Goal: Answer question/provide support: Share knowledge or assist other users

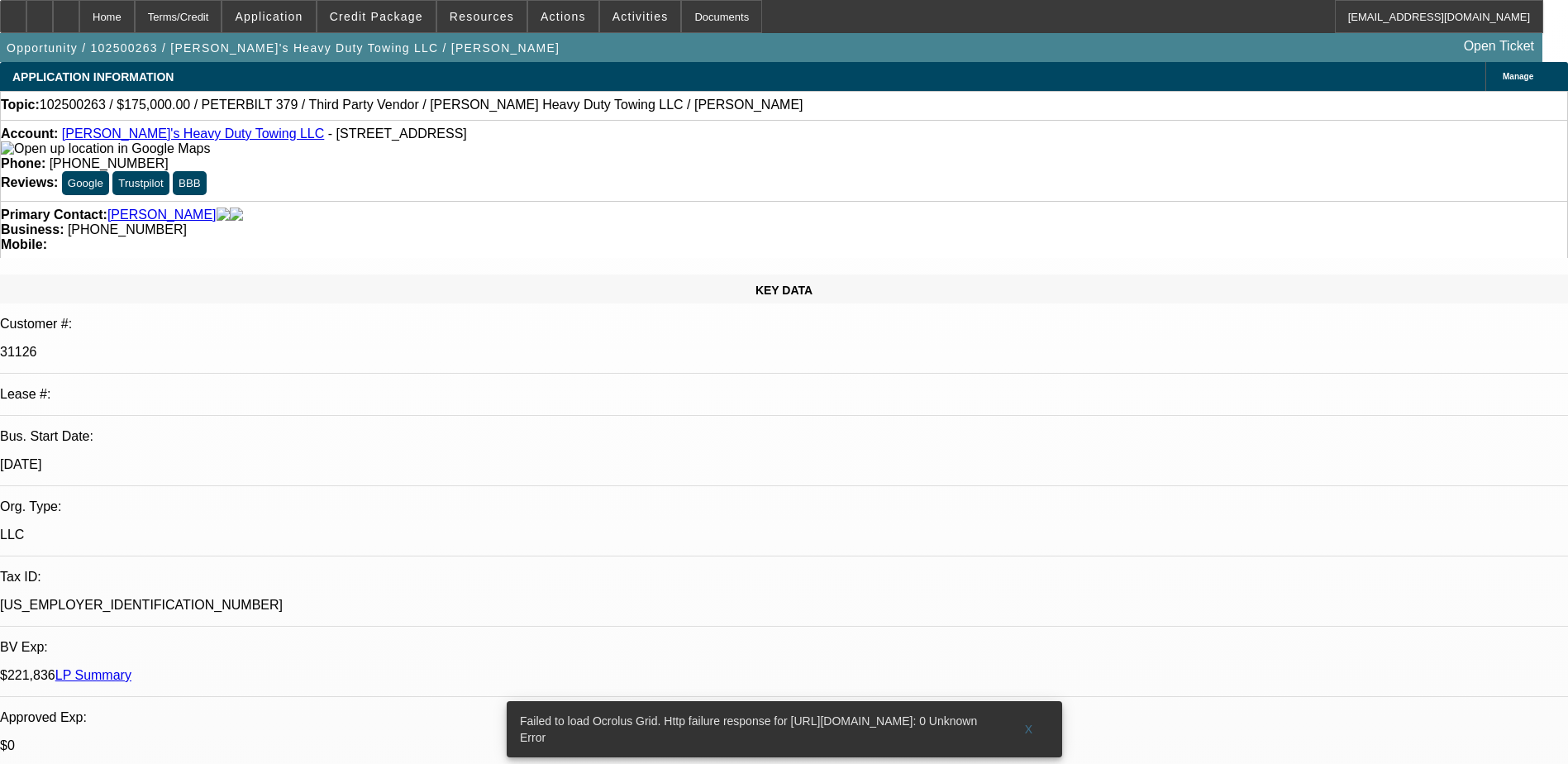
select select "0"
select select "0.1"
select select "4"
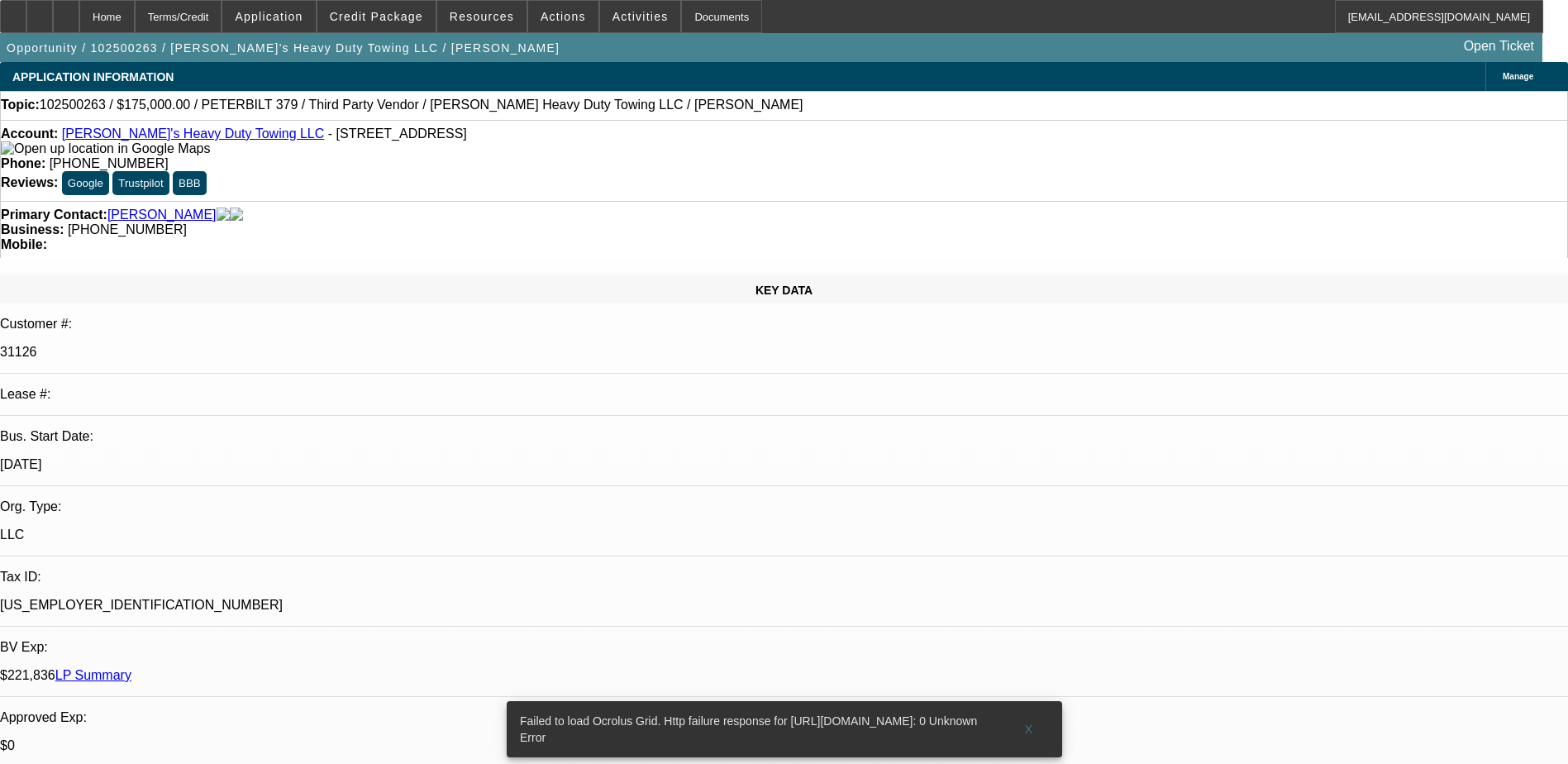
radio input "true"
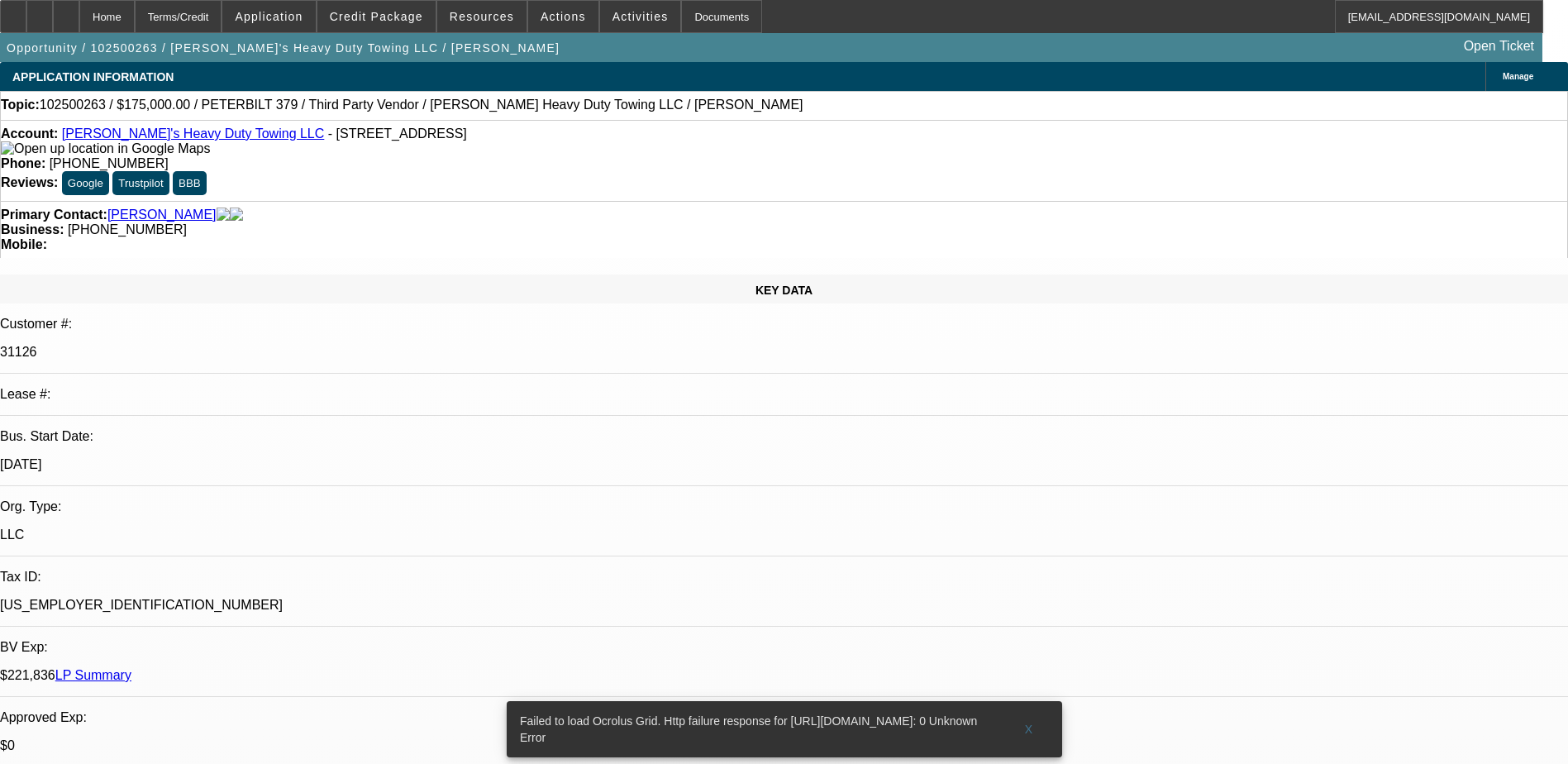
drag, startPoint x: 1480, startPoint y: 360, endPoint x: 1307, endPoint y: 335, distance: 174.8
type textarea "[DATE] ARE SERVICE DEALS, WITH GOOD PAYING HISTORY SO FAR, /03 BFC DEAL GOOD PA…"
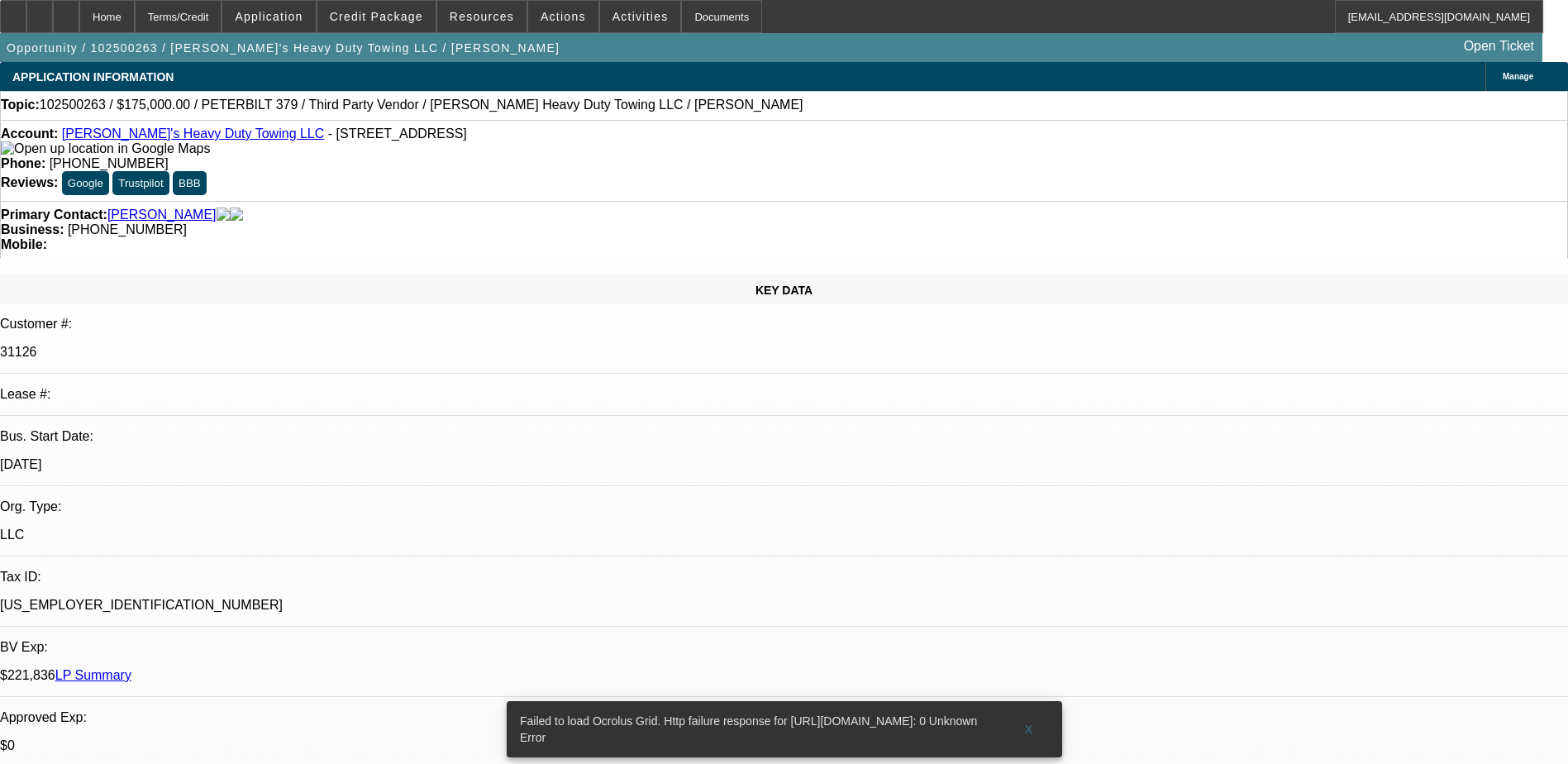
radio input "false"
radio input "true"
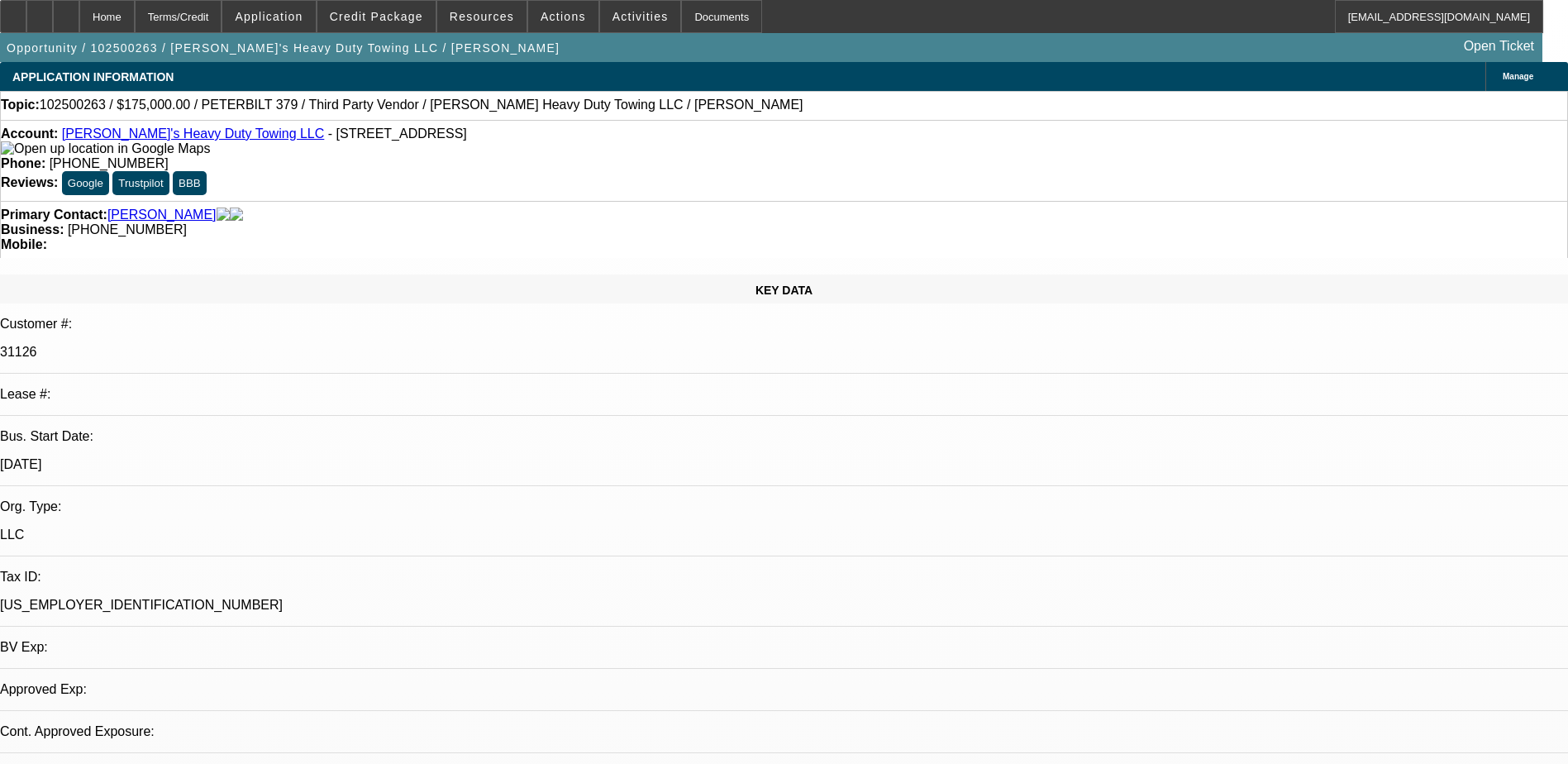
select select "0"
select select "0.1"
select select "1"
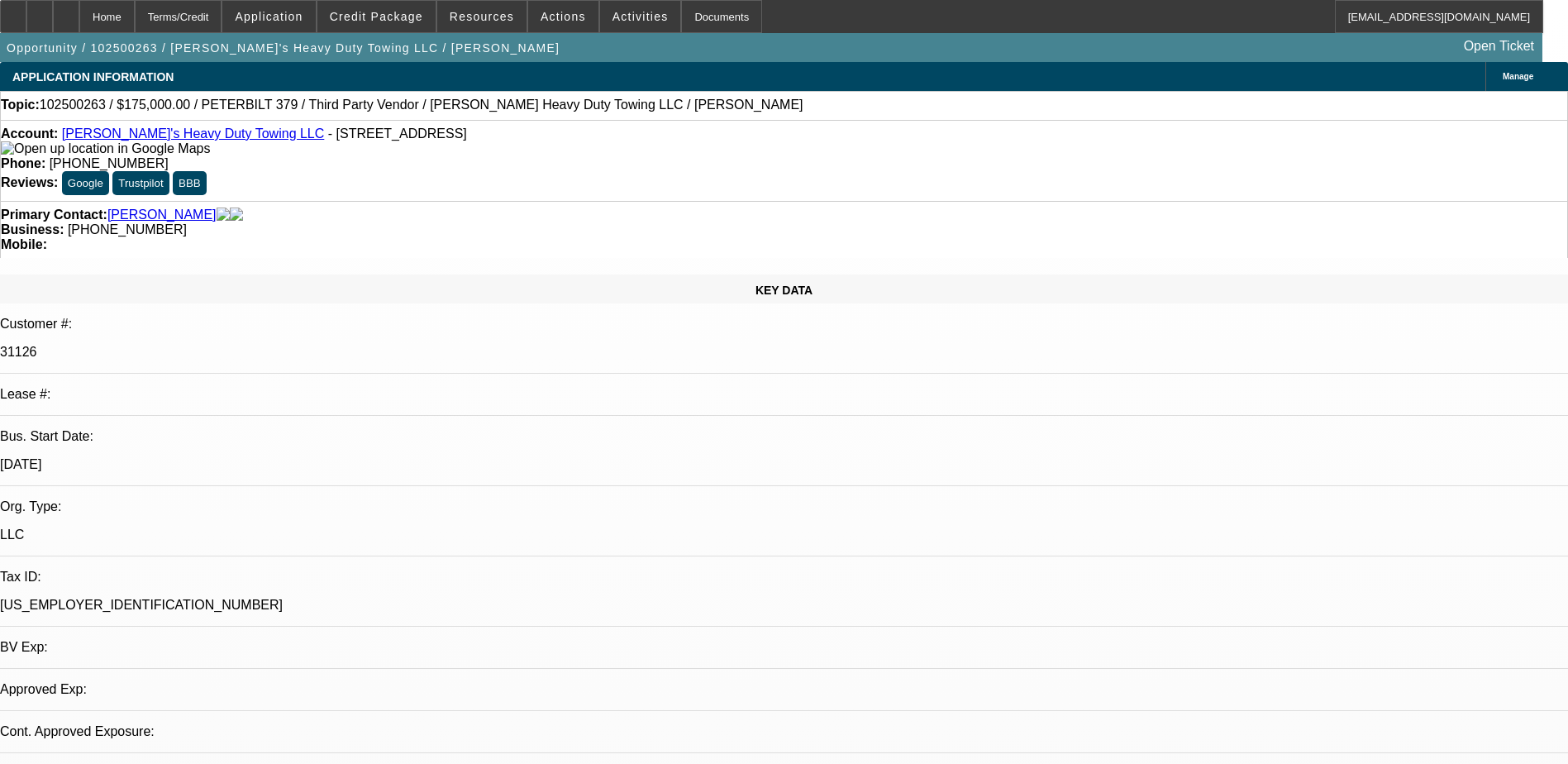
select select "4"
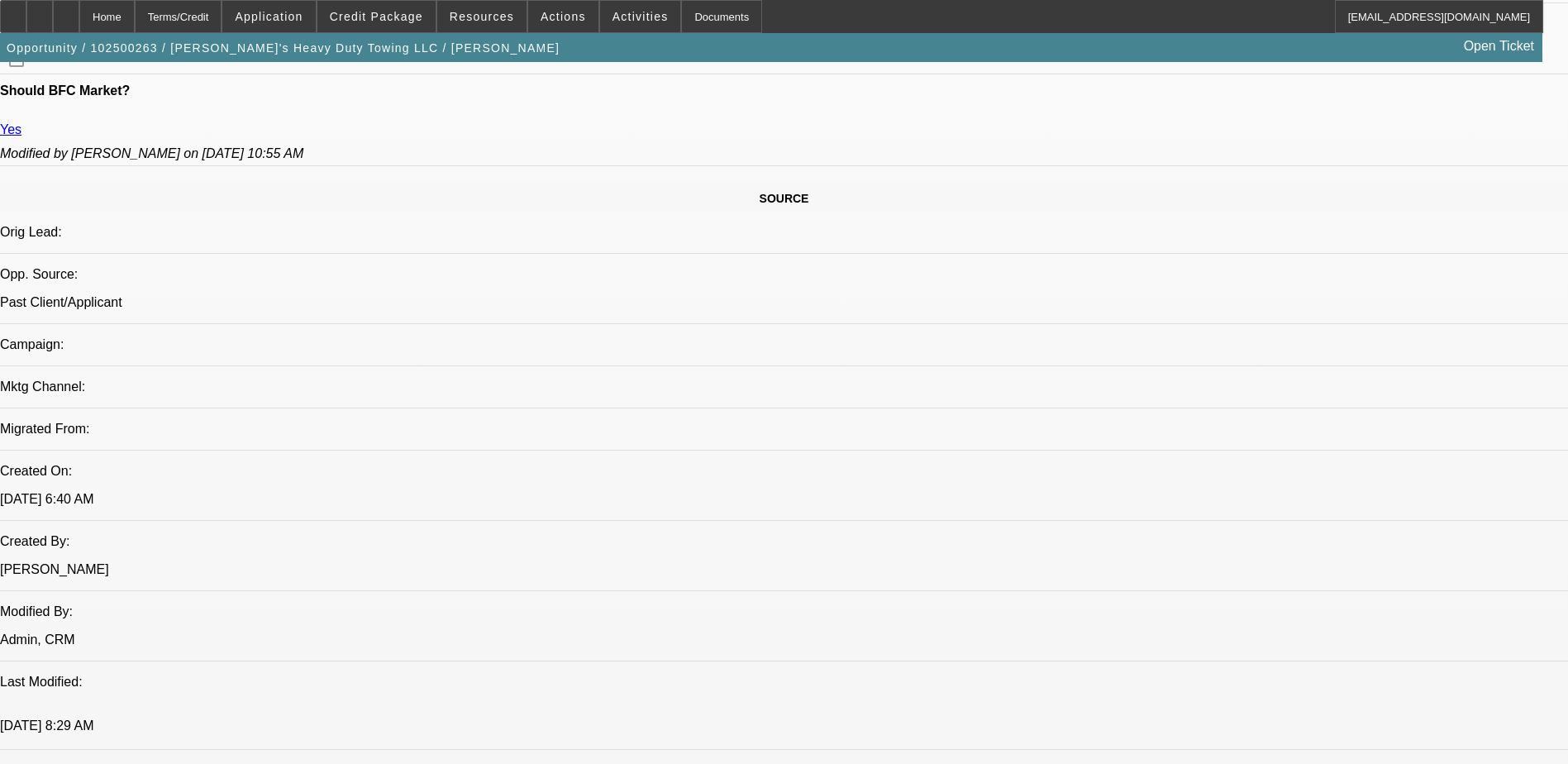
scroll to position [661, 0]
